Goal: Find specific fact: Find contact information

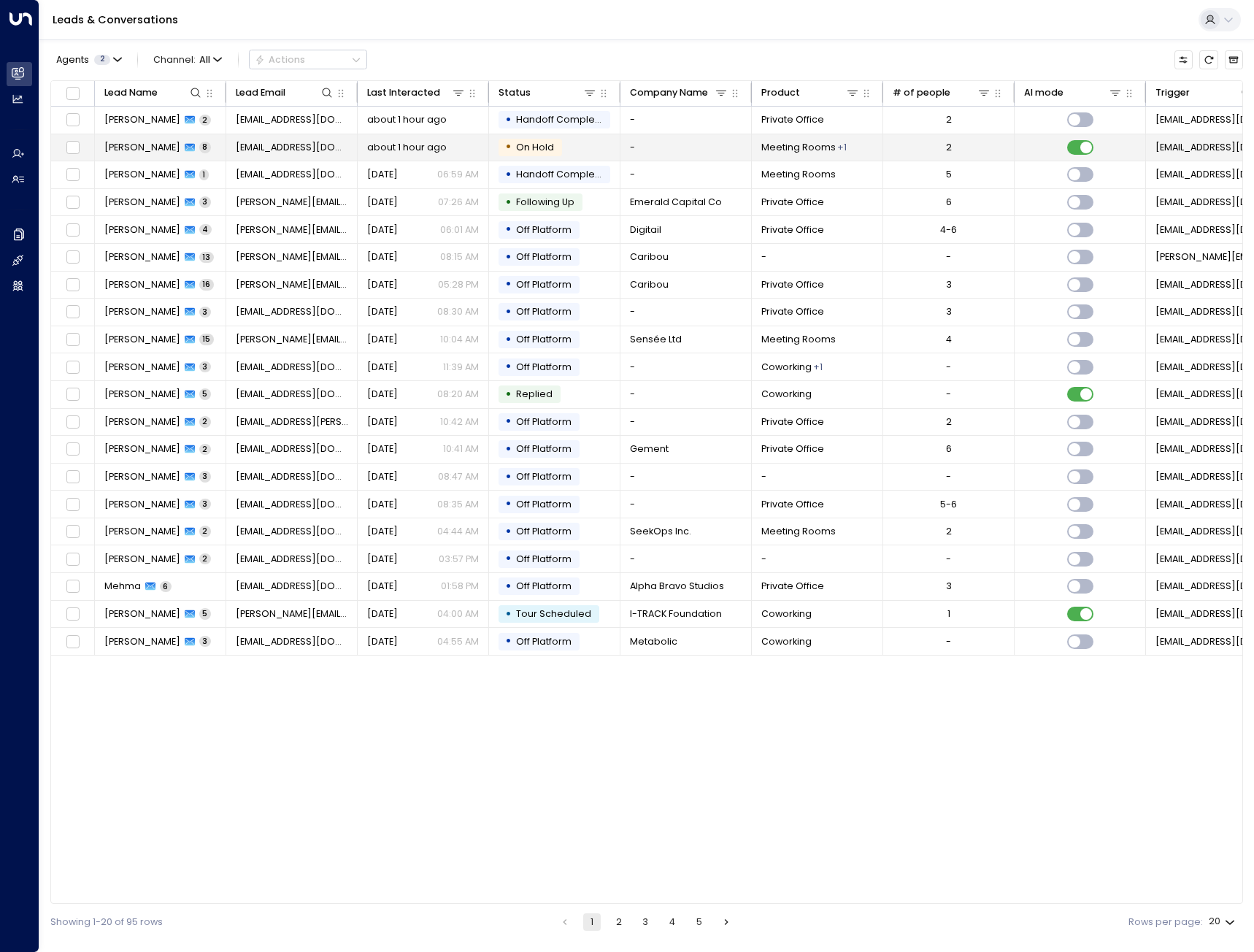
click at [402, 149] on span "about 1 hour ago" at bounding box center [406, 148] width 80 height 13
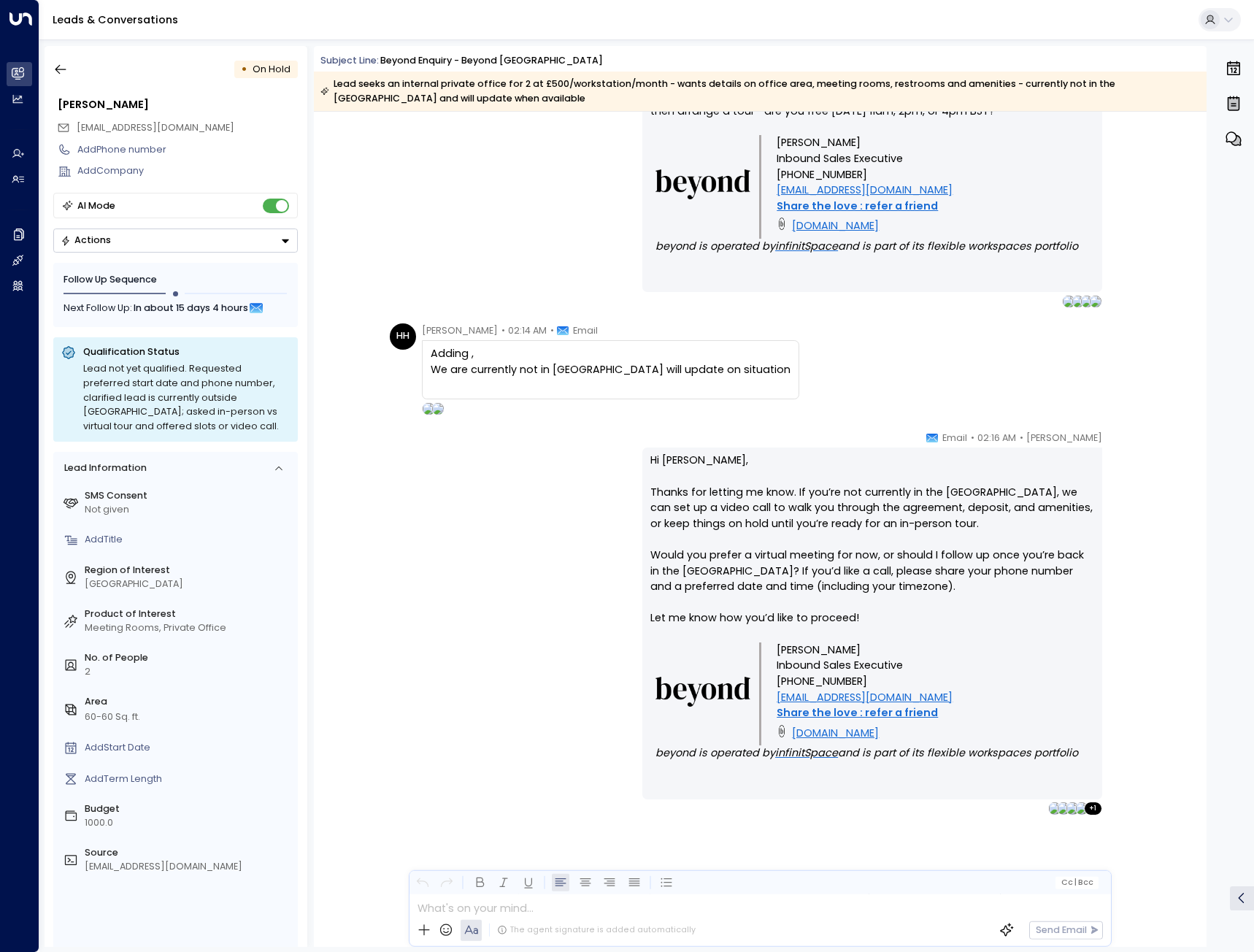
scroll to position [3803, 0]
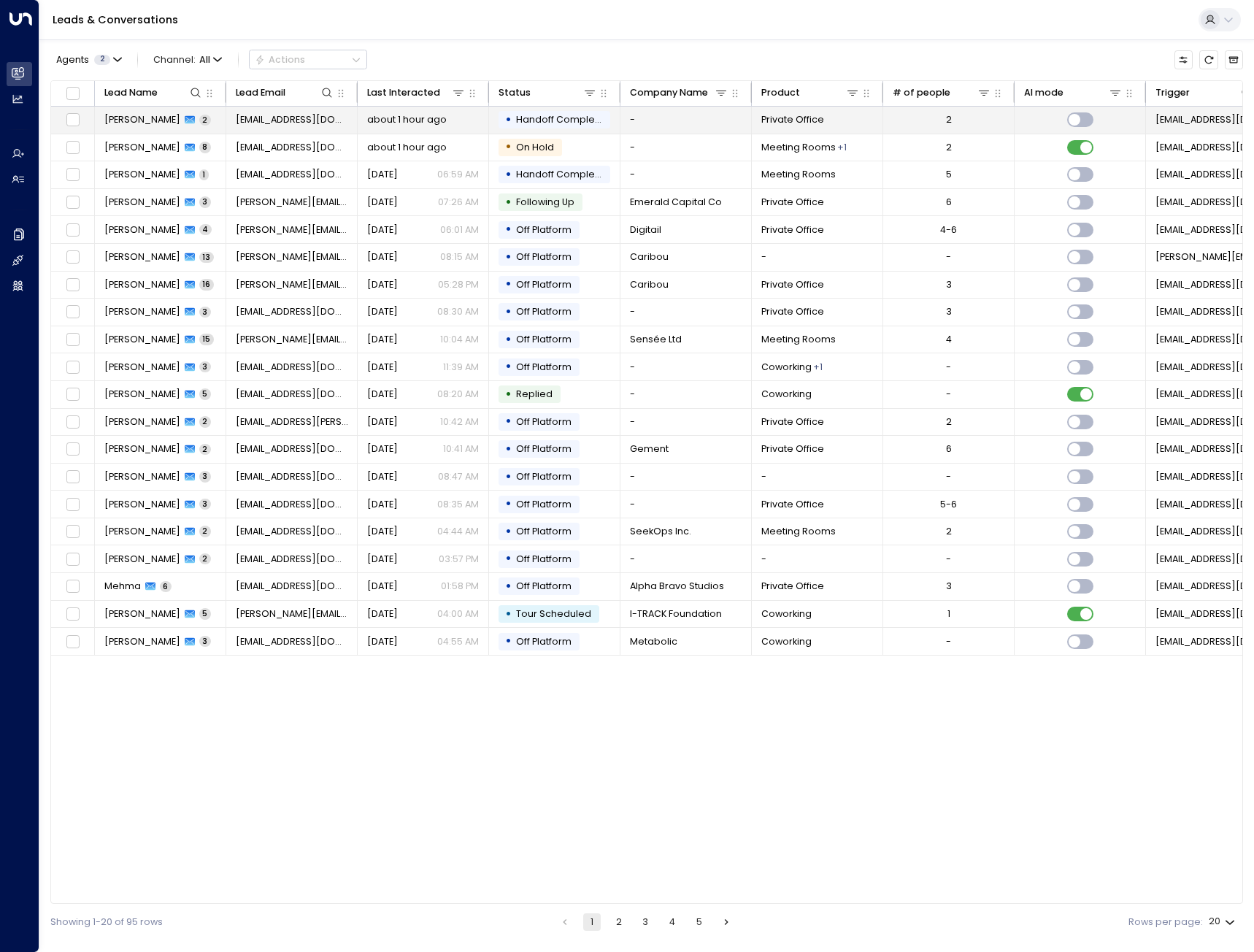
click at [409, 116] on span "about 1 hour ago" at bounding box center [406, 119] width 80 height 13
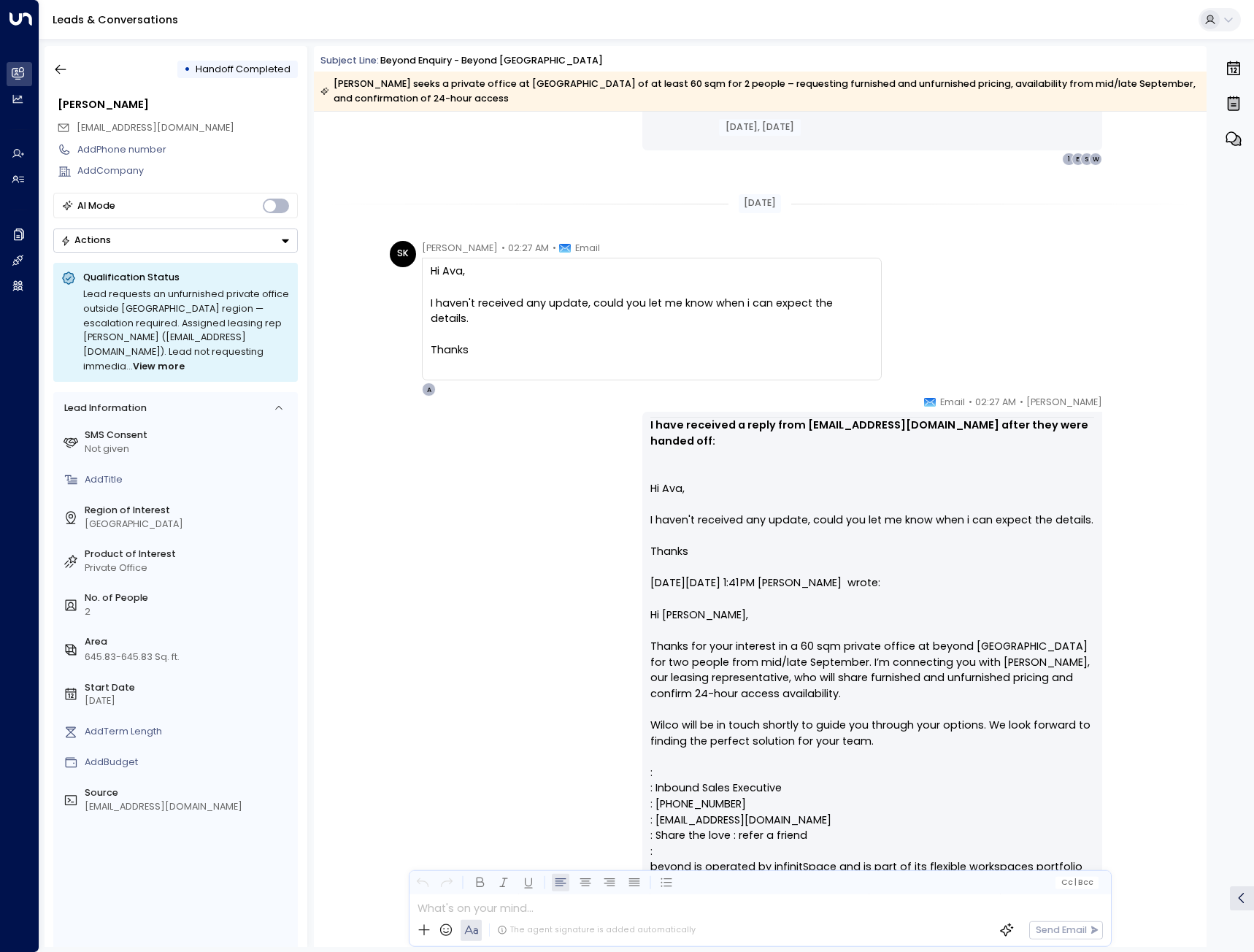
scroll to position [1215, 0]
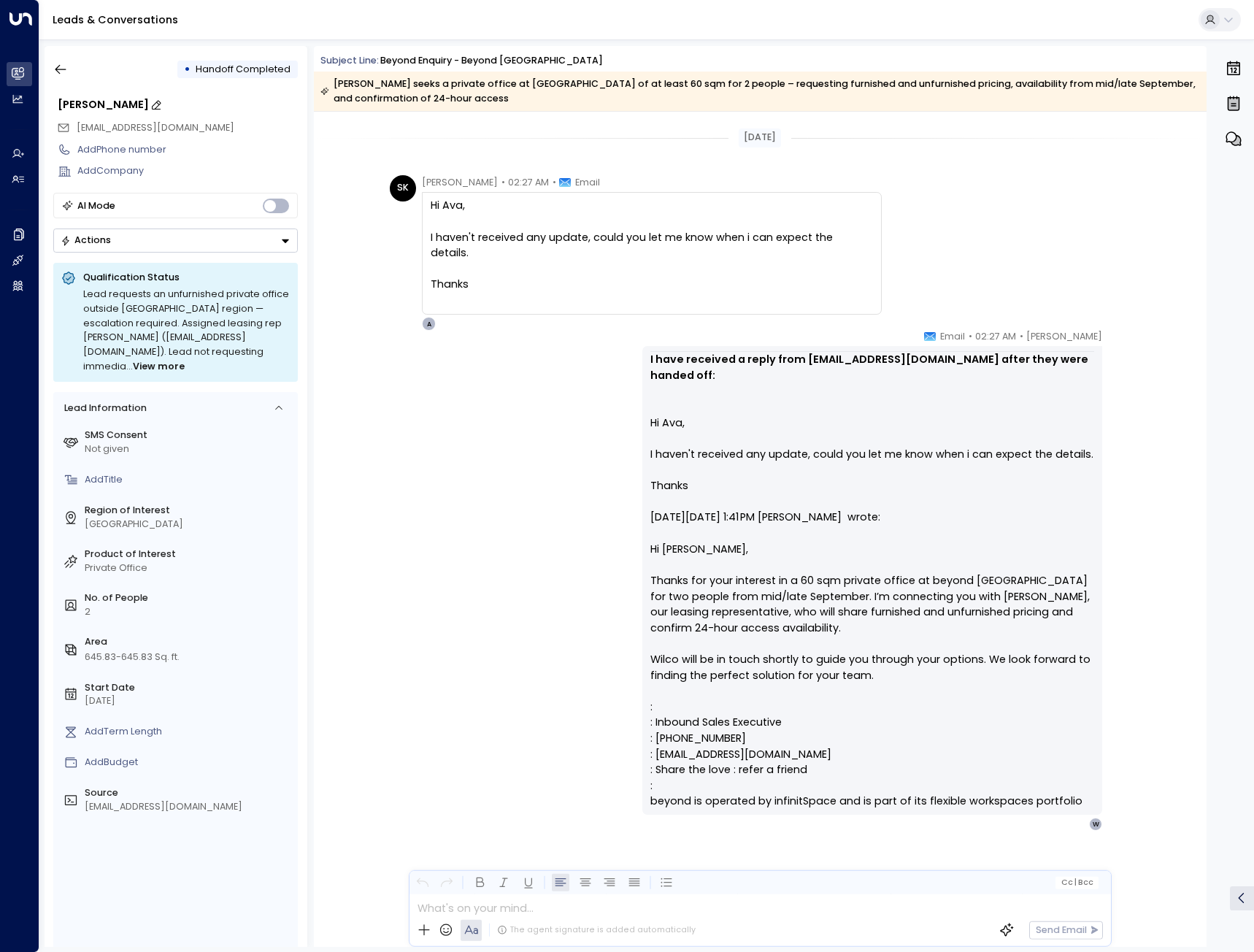
click at [105, 104] on div "[PERSON_NAME]" at bounding box center [178, 105] width 240 height 17
click at [105, 104] on input "**********" at bounding box center [176, 105] width 237 height 17
drag, startPoint x: 801, startPoint y: 360, endPoint x: 935, endPoint y: 360, distance: 134.0
click at [935, 360] on strong "I have received a reply from [EMAIL_ADDRESS][DOMAIN_NAME] after they were hande…" at bounding box center [871, 366] width 440 height 30
copy strong "[EMAIL_ADDRESS][DOMAIN_NAME]"
